Goal: Information Seeking & Learning: Learn about a topic

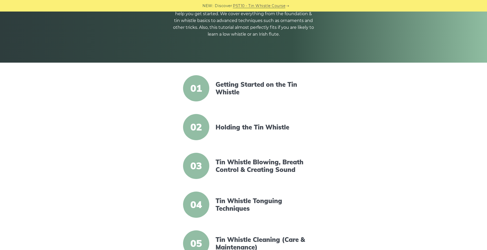
scroll to position [105, 0]
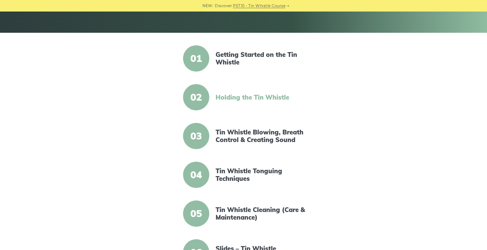
click at [262, 96] on link "Holding the Tin Whistle" at bounding box center [260, 98] width 90 height 8
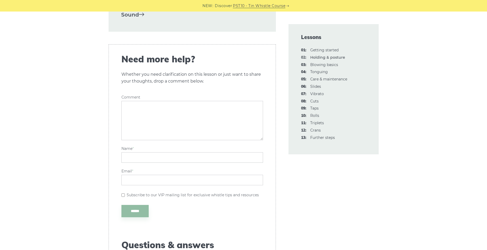
scroll to position [865, 0]
click at [322, 66] on link "03: Blowing basics" at bounding box center [324, 64] width 28 height 5
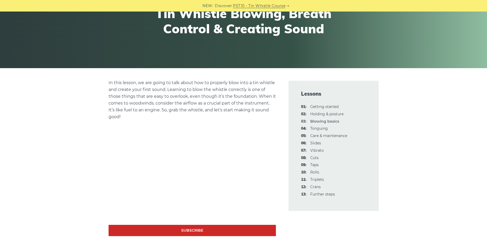
scroll to position [79, 0]
